Goal: Register for event/course

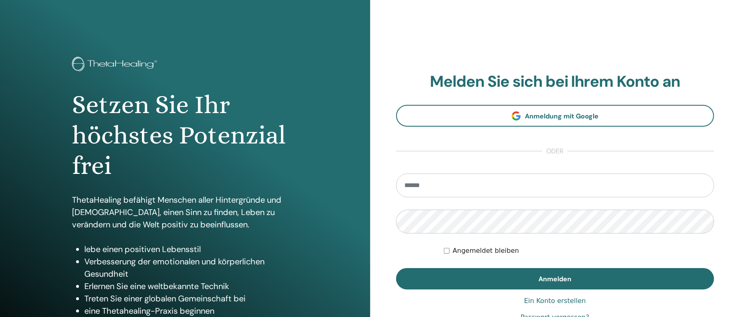
click at [454, 180] on input "email" at bounding box center [555, 185] width 318 height 24
type input "**********"
click at [396, 268] on button "Anmelden" at bounding box center [555, 278] width 318 height 21
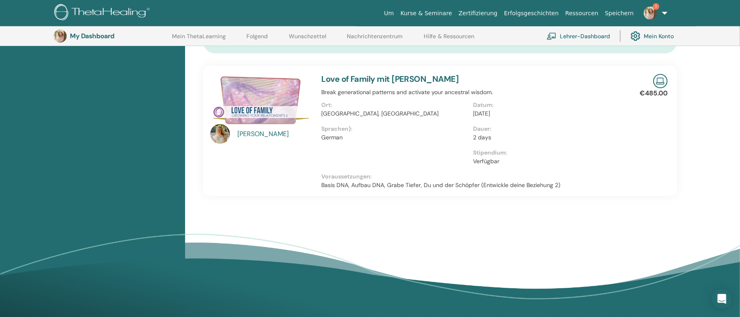
scroll to position [509, 0]
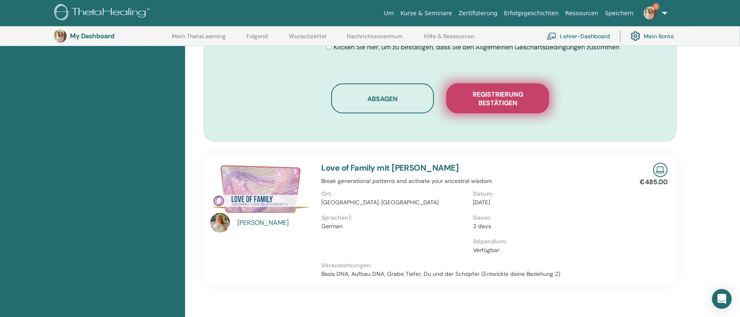
click at [521, 110] on button "Registrierung bestätigen" at bounding box center [497, 98] width 103 height 30
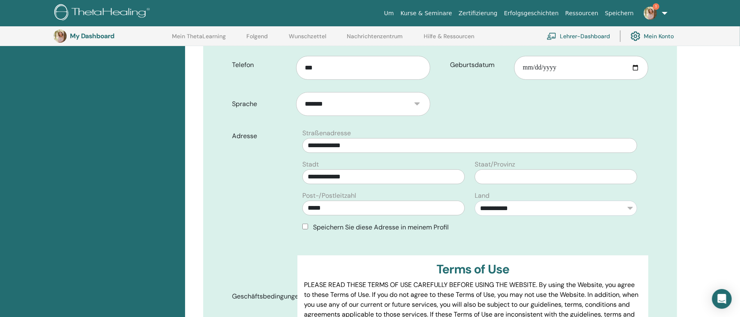
scroll to position [331, 0]
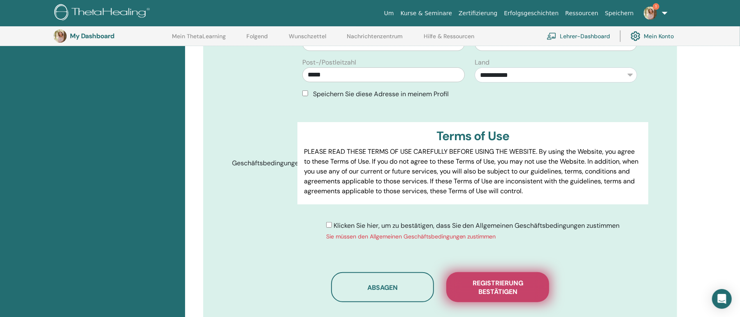
click at [482, 280] on span "Registrierung bestätigen" at bounding box center [497, 287] width 82 height 17
